Goal: Find contact information: Obtain details needed to contact an individual or organization

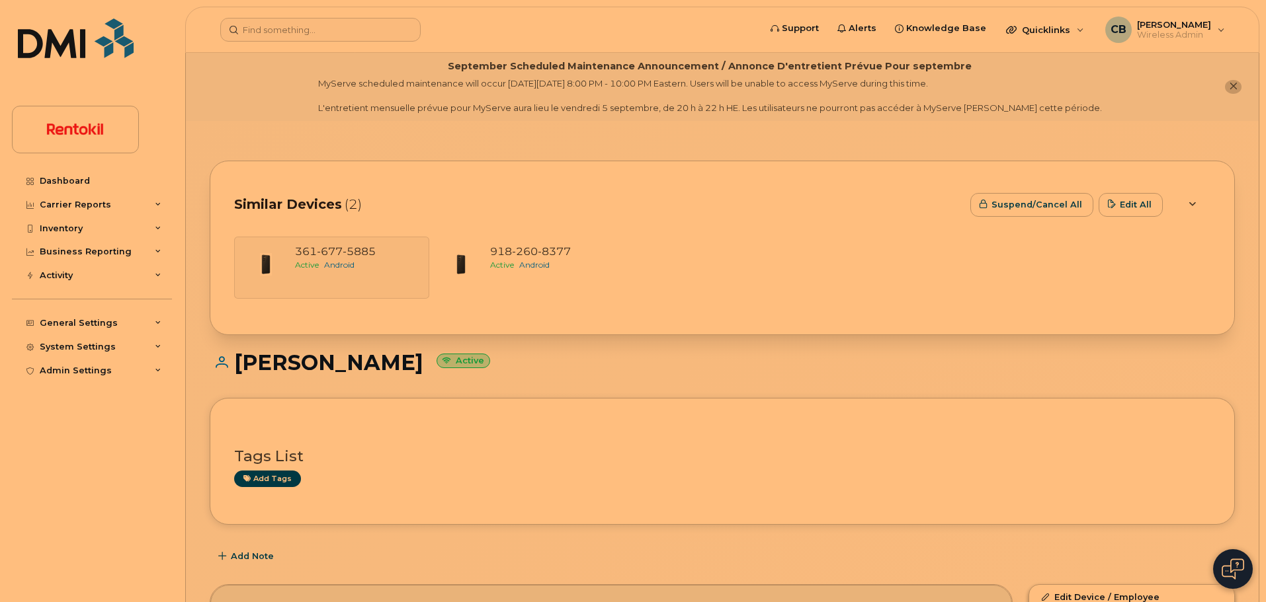
scroll to position [361, 0]
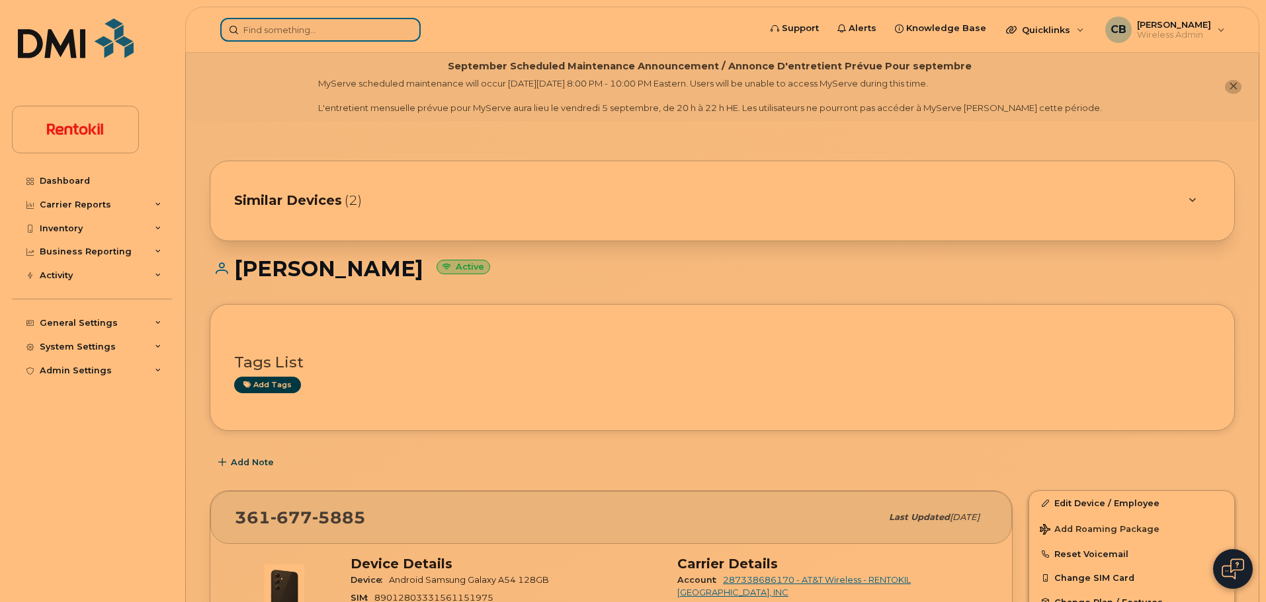
click at [307, 32] on input at bounding box center [320, 30] width 200 height 24
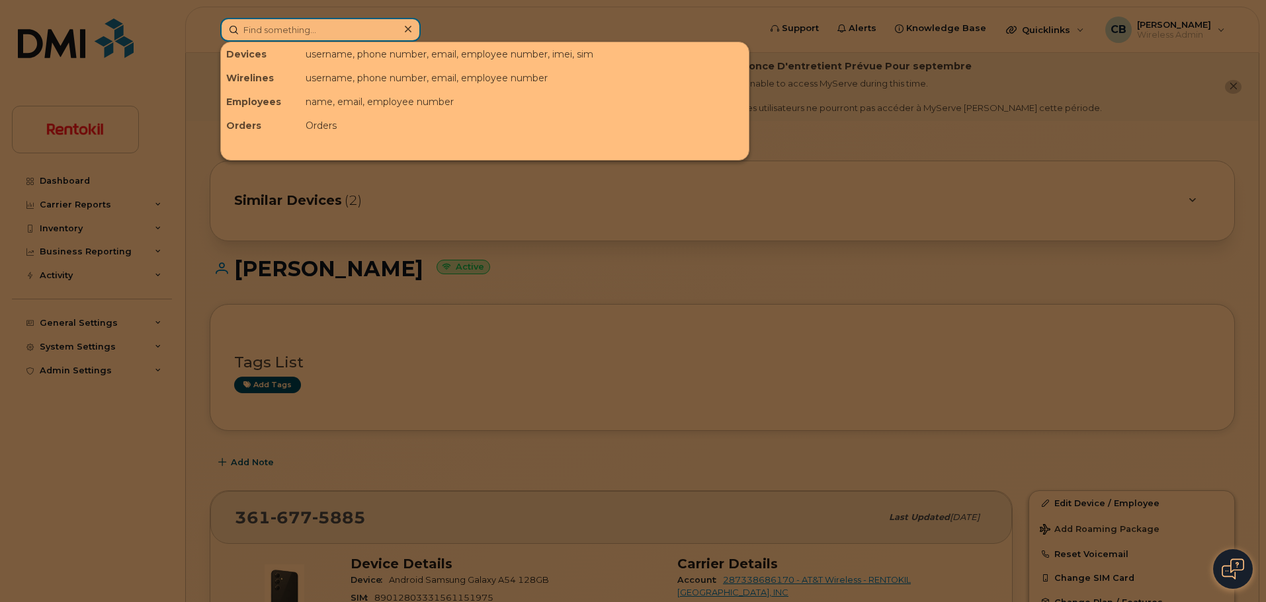
paste input "[PERSON_NAME]"
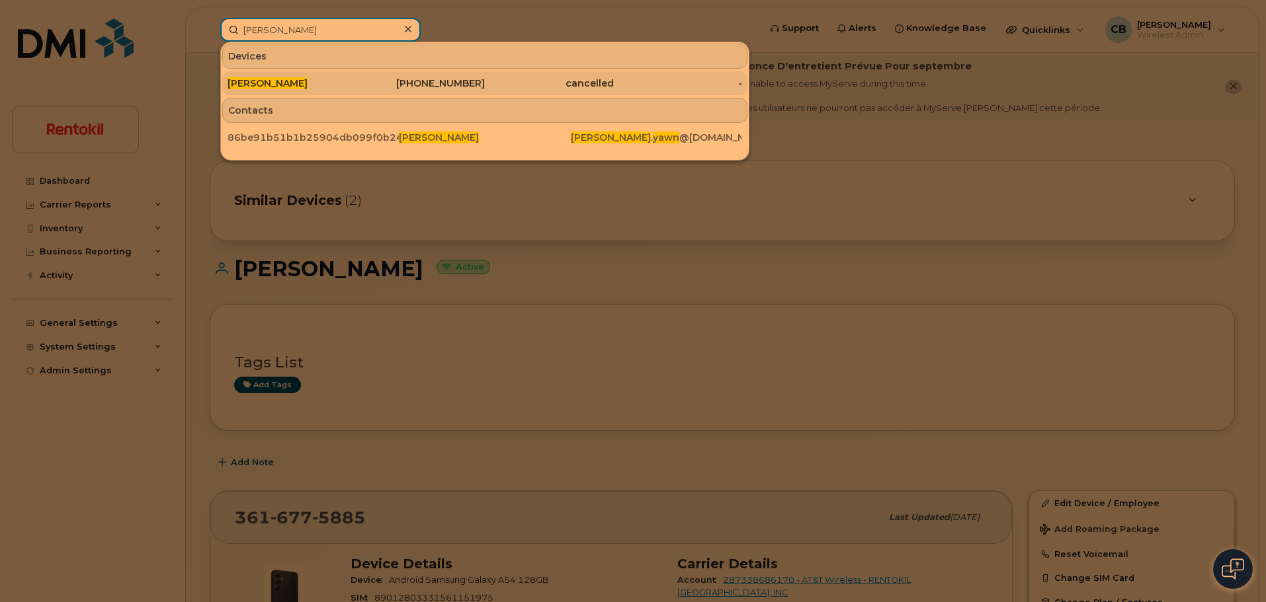
type input "[PERSON_NAME]"
click at [276, 86] on span "[PERSON_NAME]" at bounding box center [267, 83] width 80 height 12
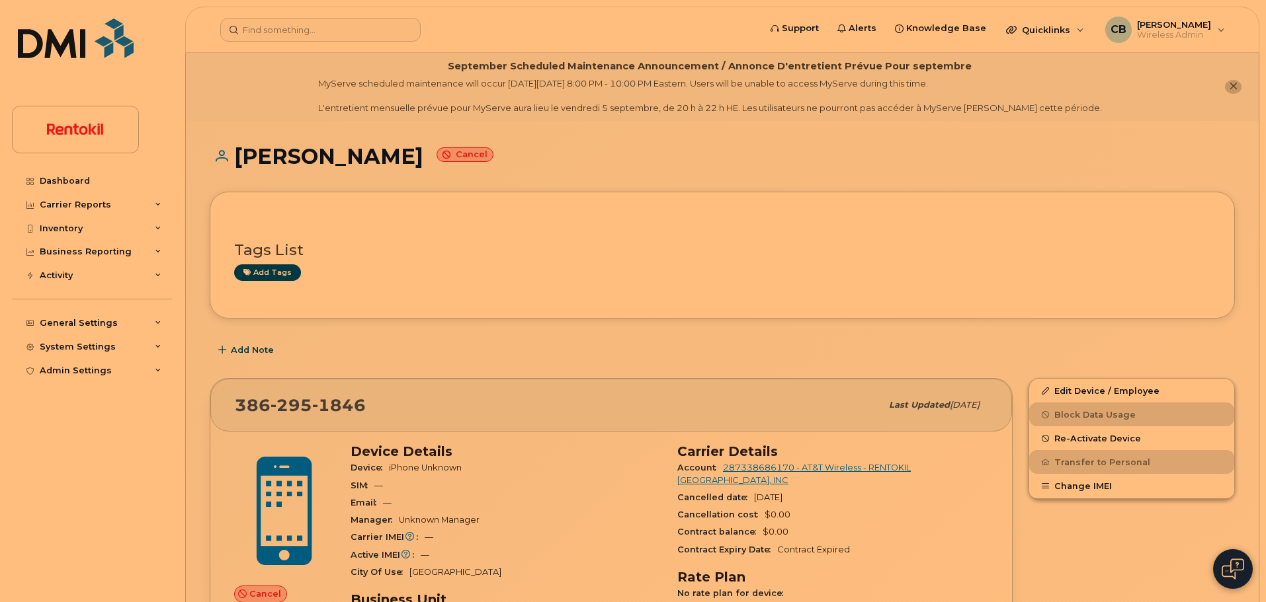
click at [247, 399] on span "[PHONE_NUMBER]" at bounding box center [300, 405] width 131 height 20
drag, startPoint x: 247, startPoint y: 399, endPoint x: 280, endPoint y: 401, distance: 33.1
click at [280, 401] on span "386 295 1846" at bounding box center [300, 405] width 131 height 20
copy span "386 295 1846"
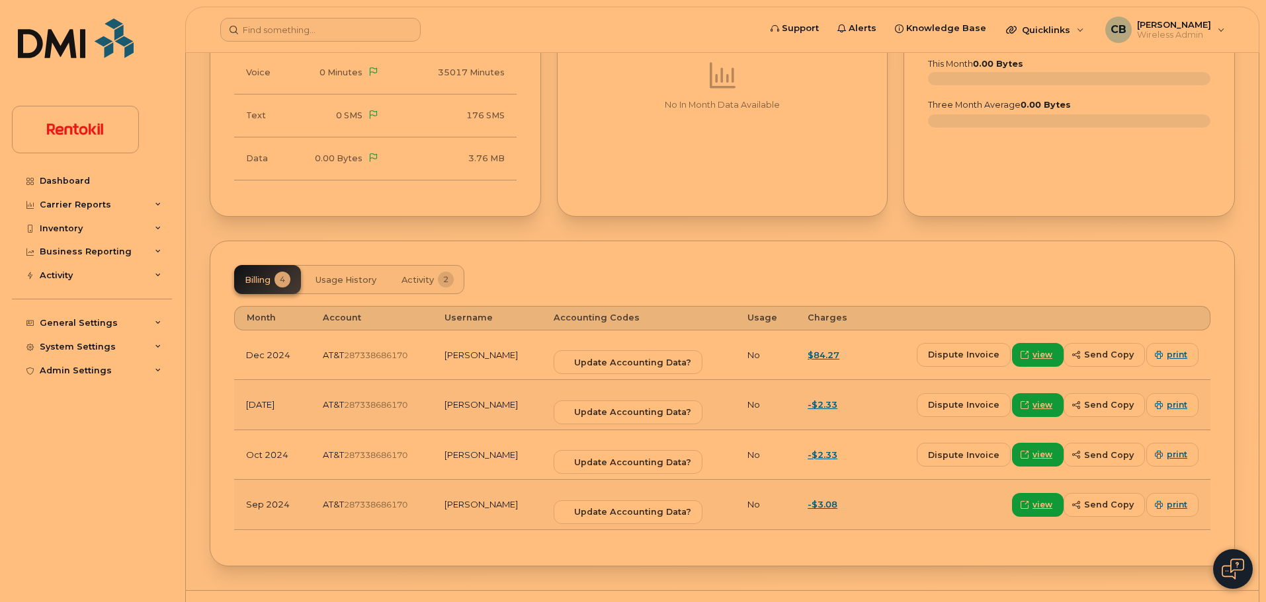
scroll to position [772, 0]
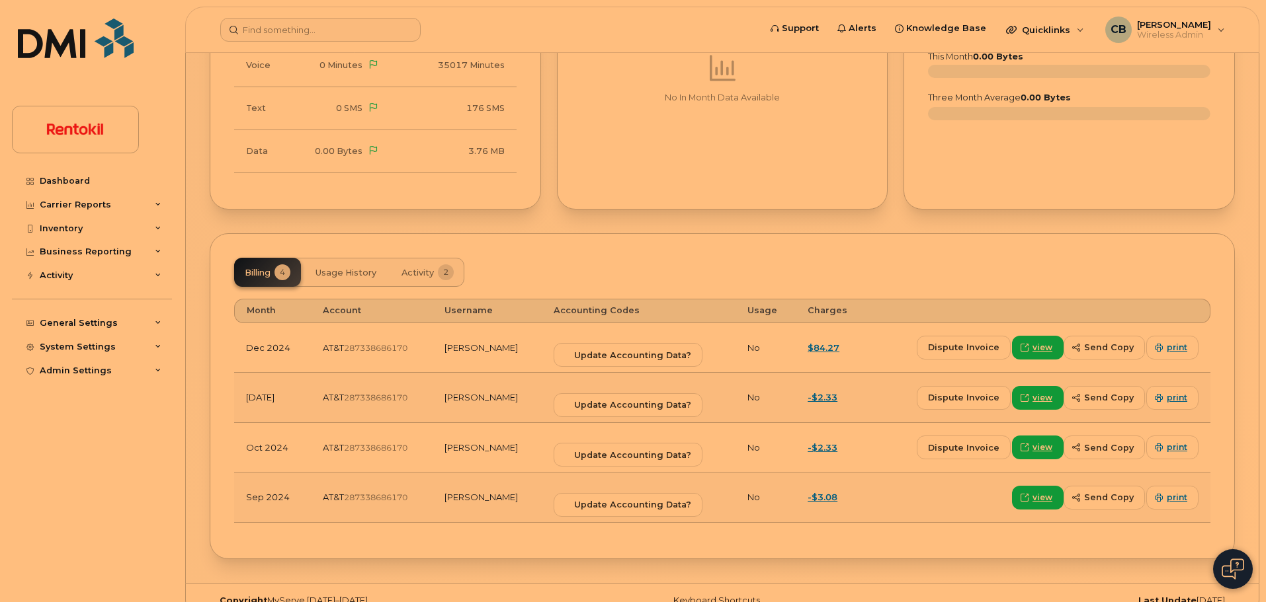
click at [358, 276] on span "Usage History" at bounding box center [345, 273] width 61 height 11
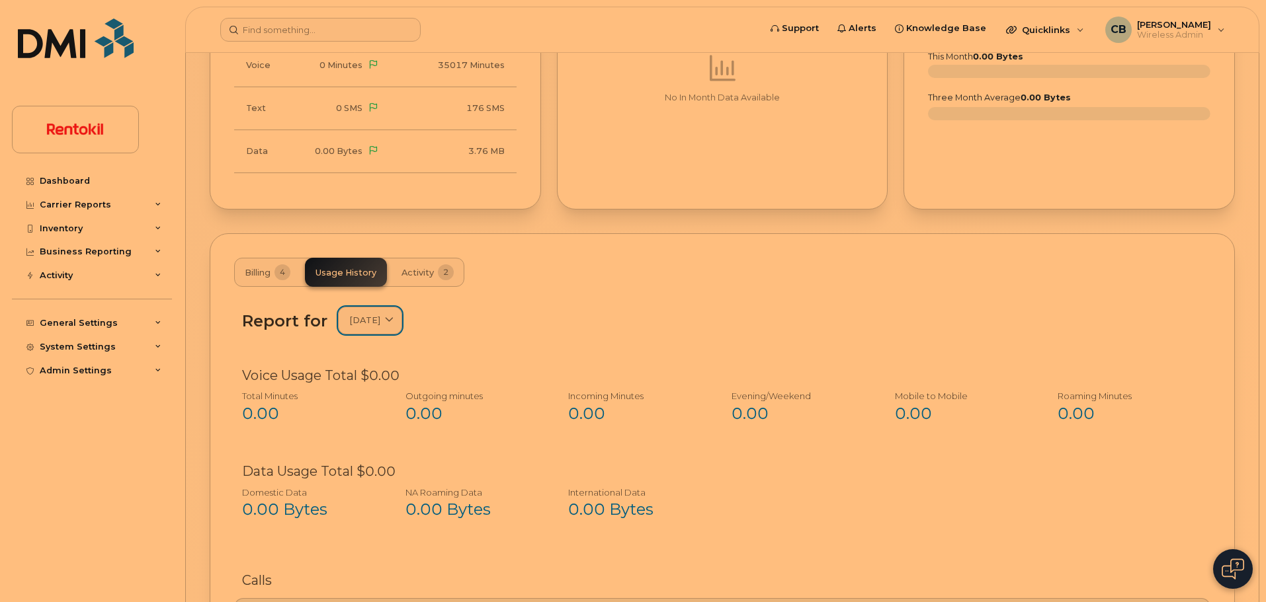
click at [402, 325] on link "December 2024" at bounding box center [370, 320] width 64 height 27
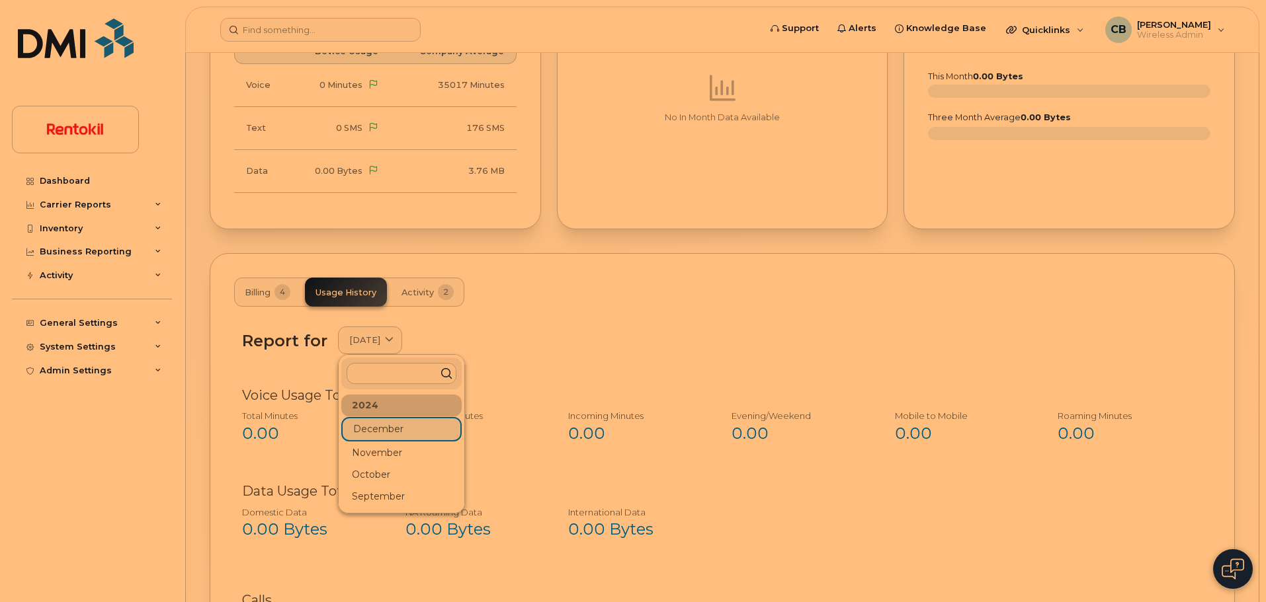
scroll to position [752, 0]
click at [534, 332] on div "Report for December 2024 2024 December November October September" at bounding box center [722, 340] width 960 height 27
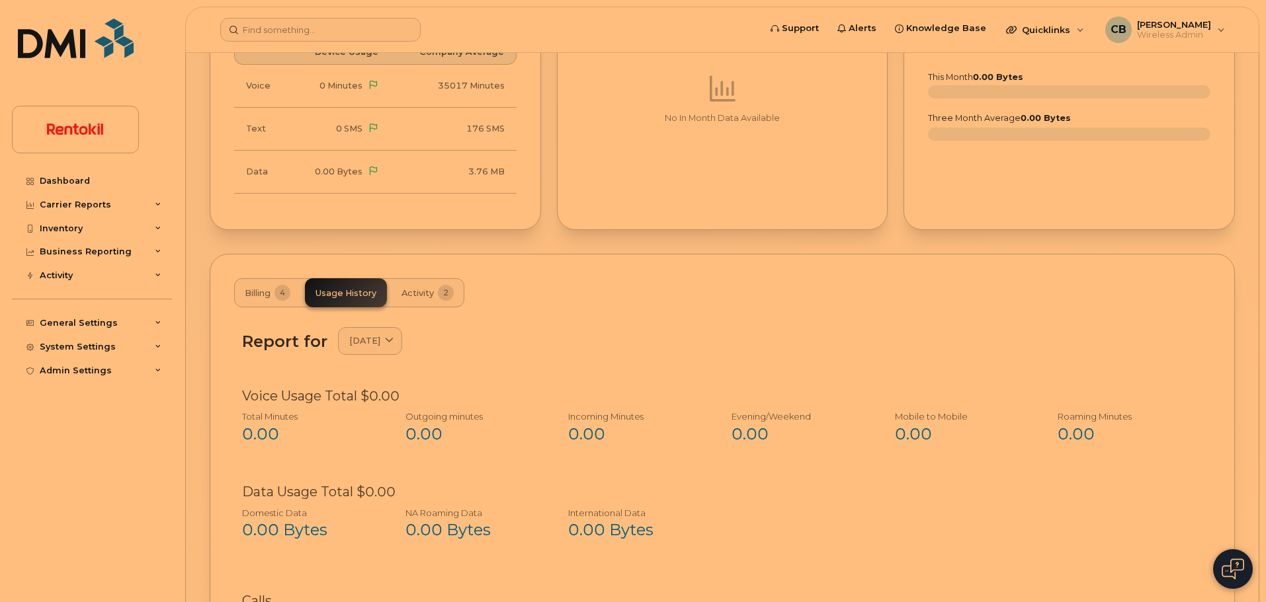
click at [428, 286] on button "Activity 2" at bounding box center [427, 292] width 73 height 29
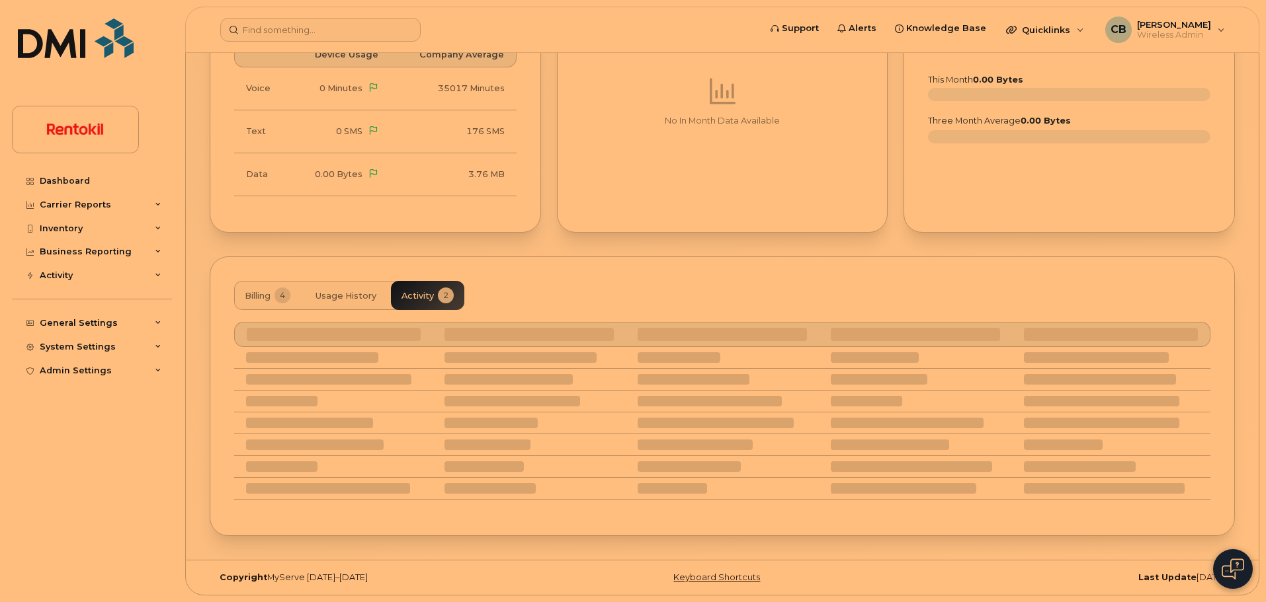
scroll to position [698, 0]
